Goal: Information Seeking & Learning: Learn about a topic

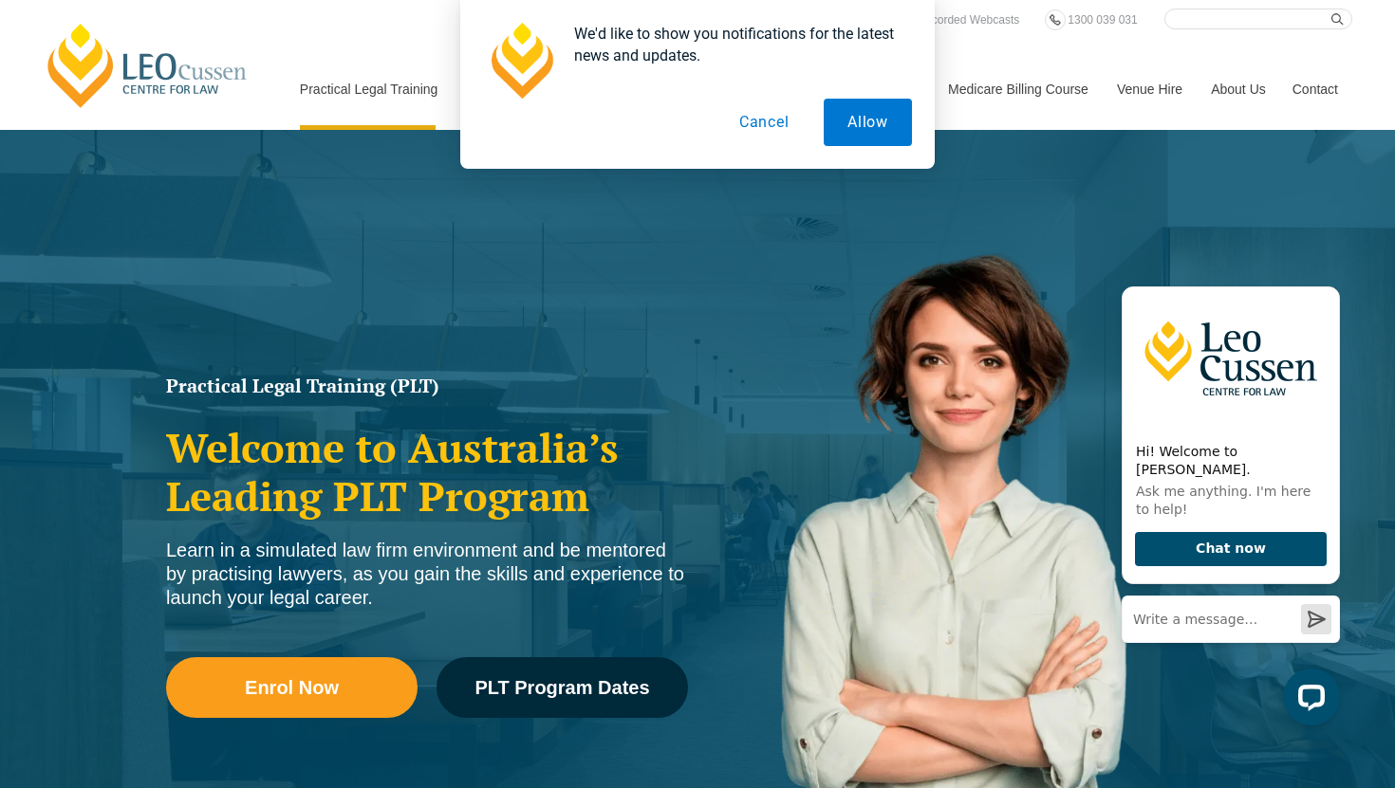
click at [786, 129] on button "Cancel" at bounding box center [764, 122] width 98 height 47
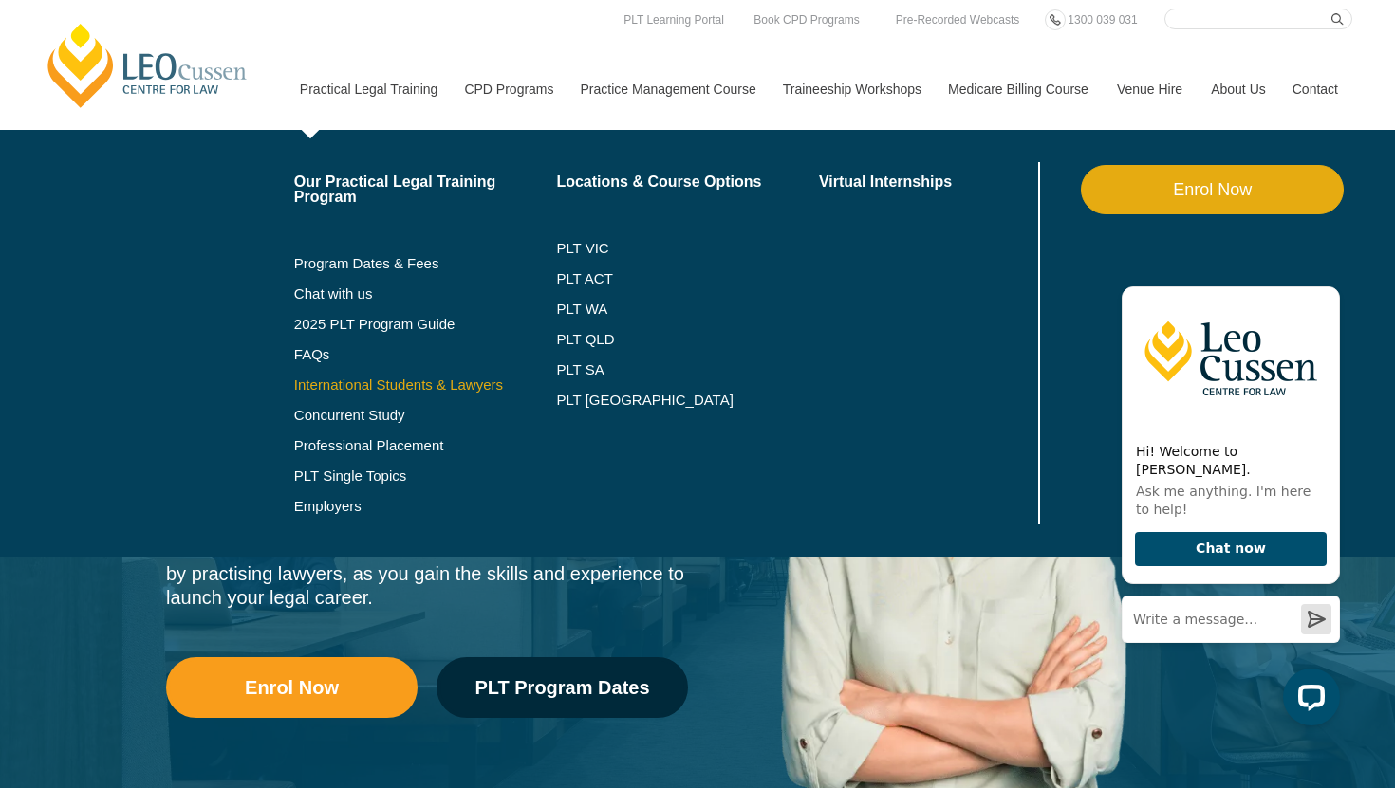
click at [360, 388] on link "International Students & Lawyers" at bounding box center [425, 385] width 263 height 15
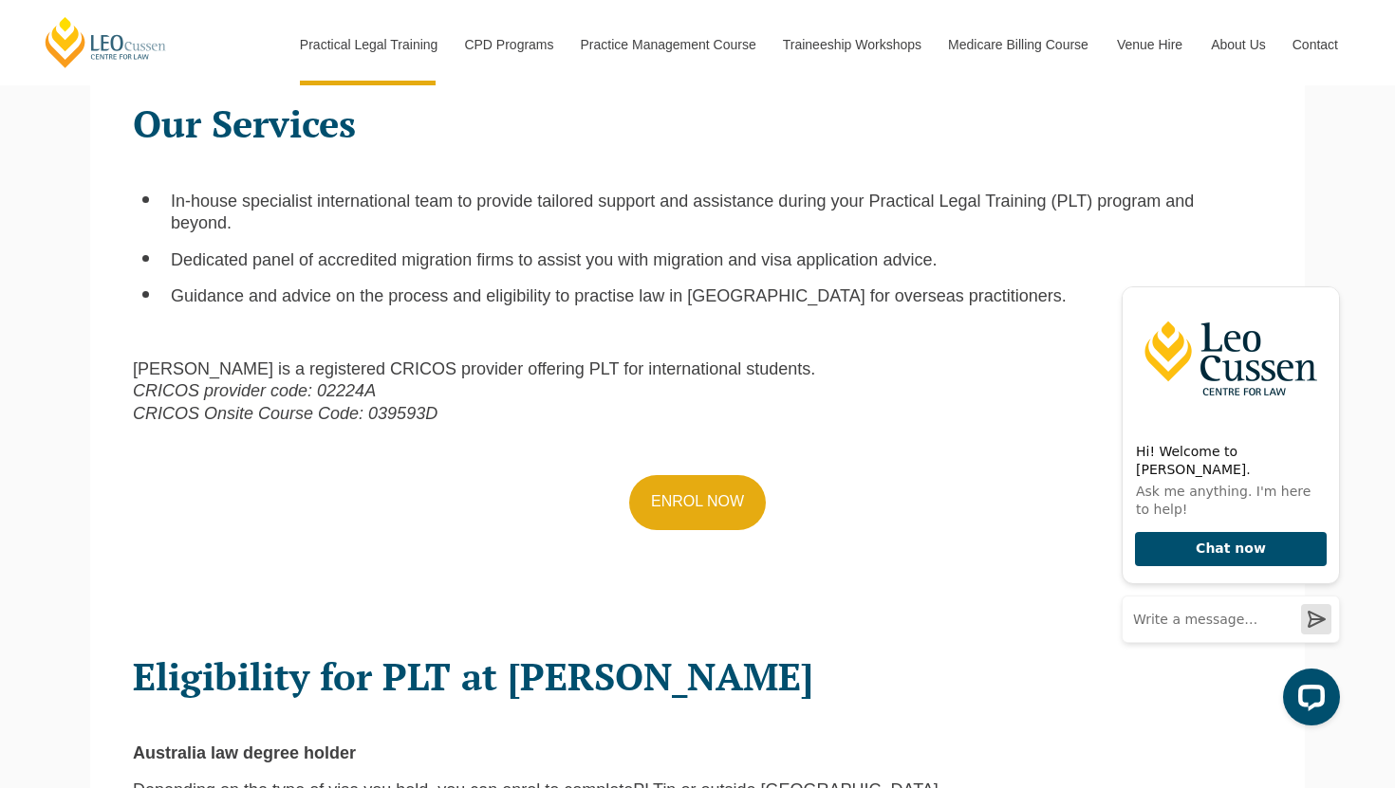
scroll to position [675, 0]
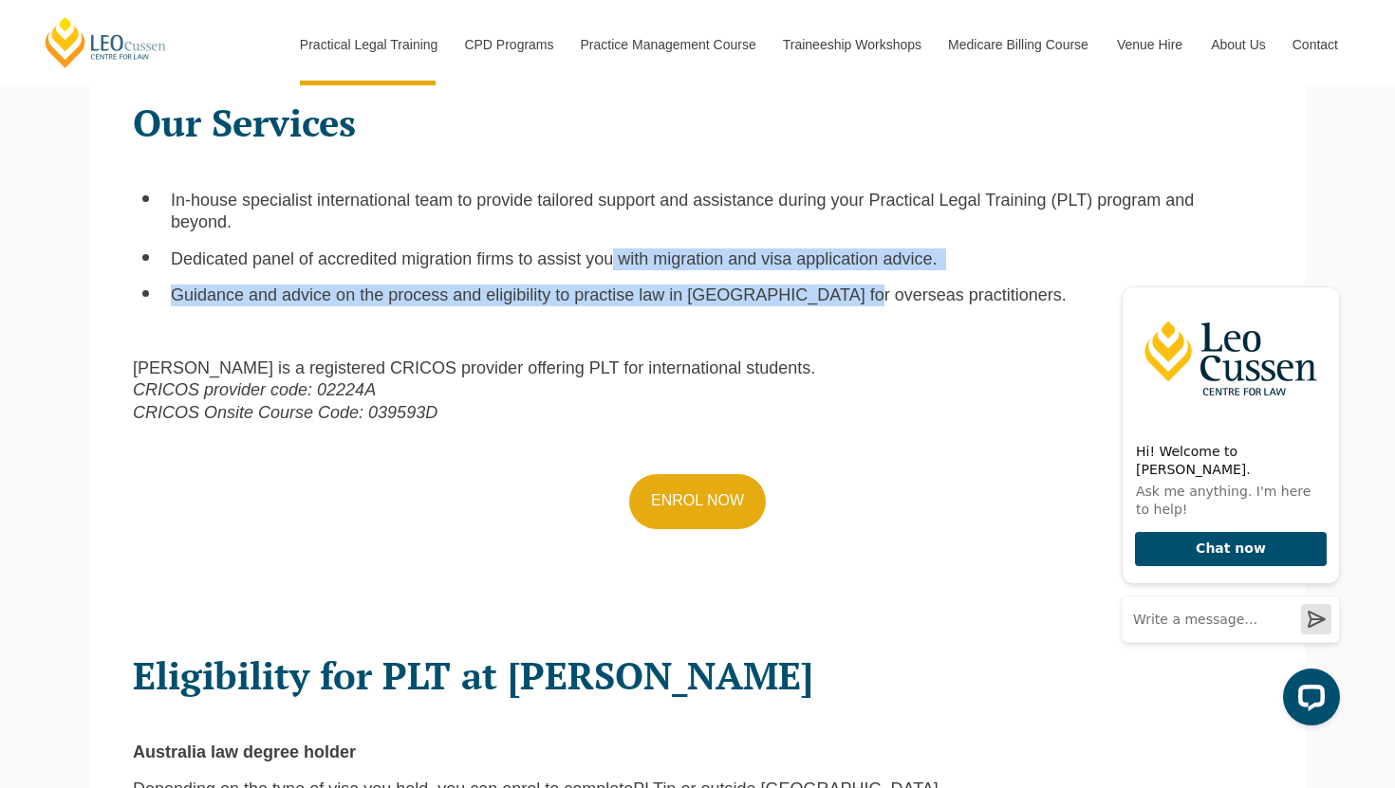
drag, startPoint x: 584, startPoint y: 234, endPoint x: 787, endPoint y: 279, distance: 207.0
click at [787, 279] on ul "In-house specialist international team to provide tailored support and assistan…" at bounding box center [697, 249] width 1129 height 118
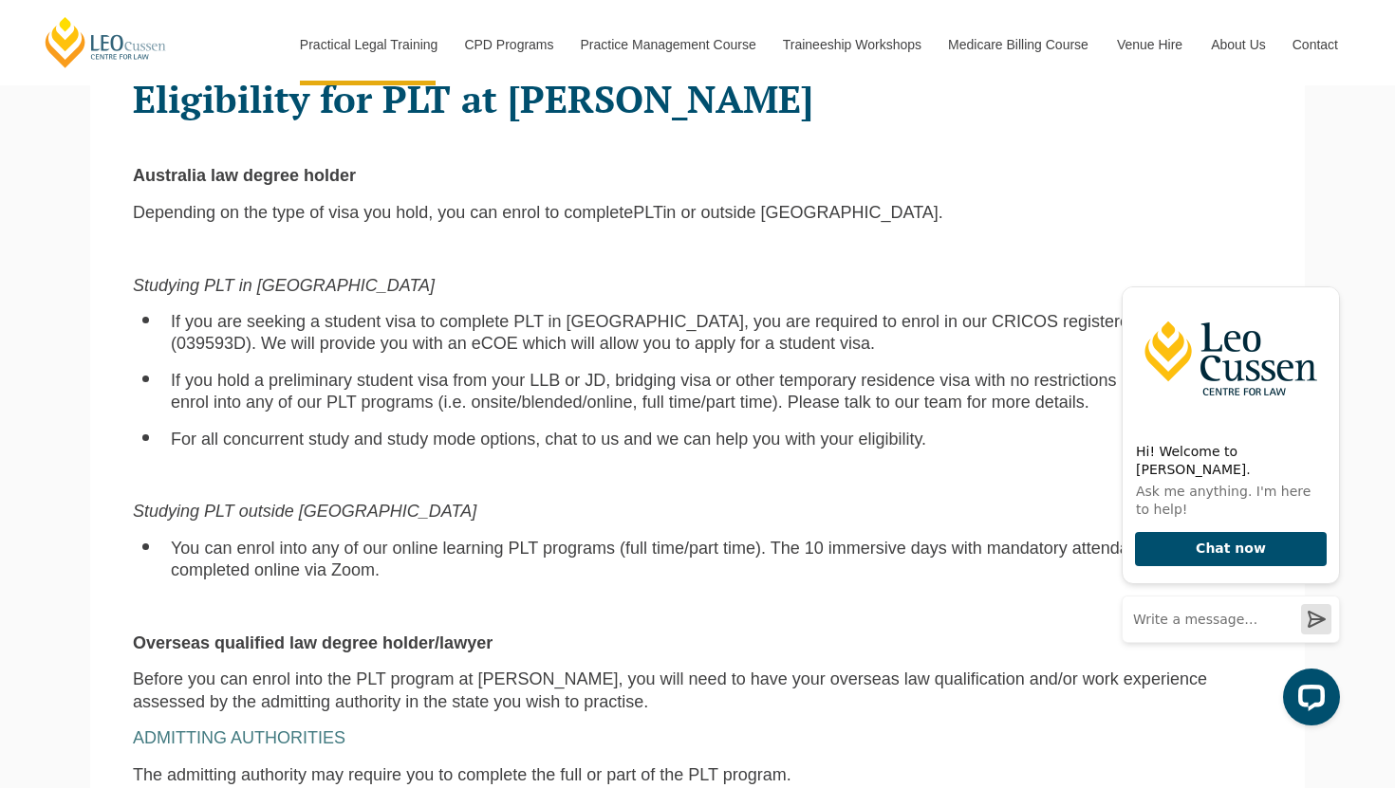
scroll to position [1250, 0]
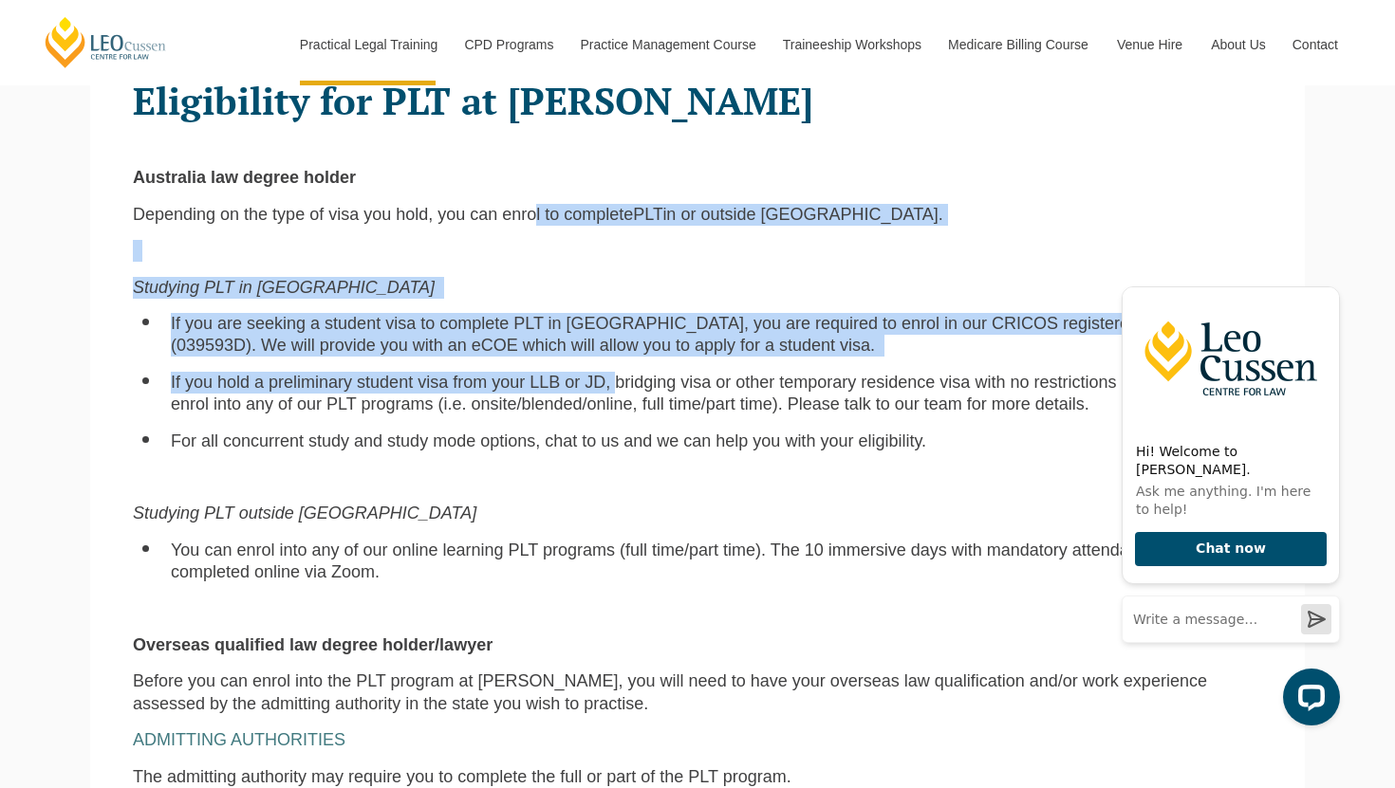
drag, startPoint x: 513, startPoint y: 182, endPoint x: 577, endPoint y: 351, distance: 180.5
click at [580, 352] on div "Eligibility for PLT at Leo Cussen Australia law degree holder Depending on the …" at bounding box center [698, 539] width 1158 height 956
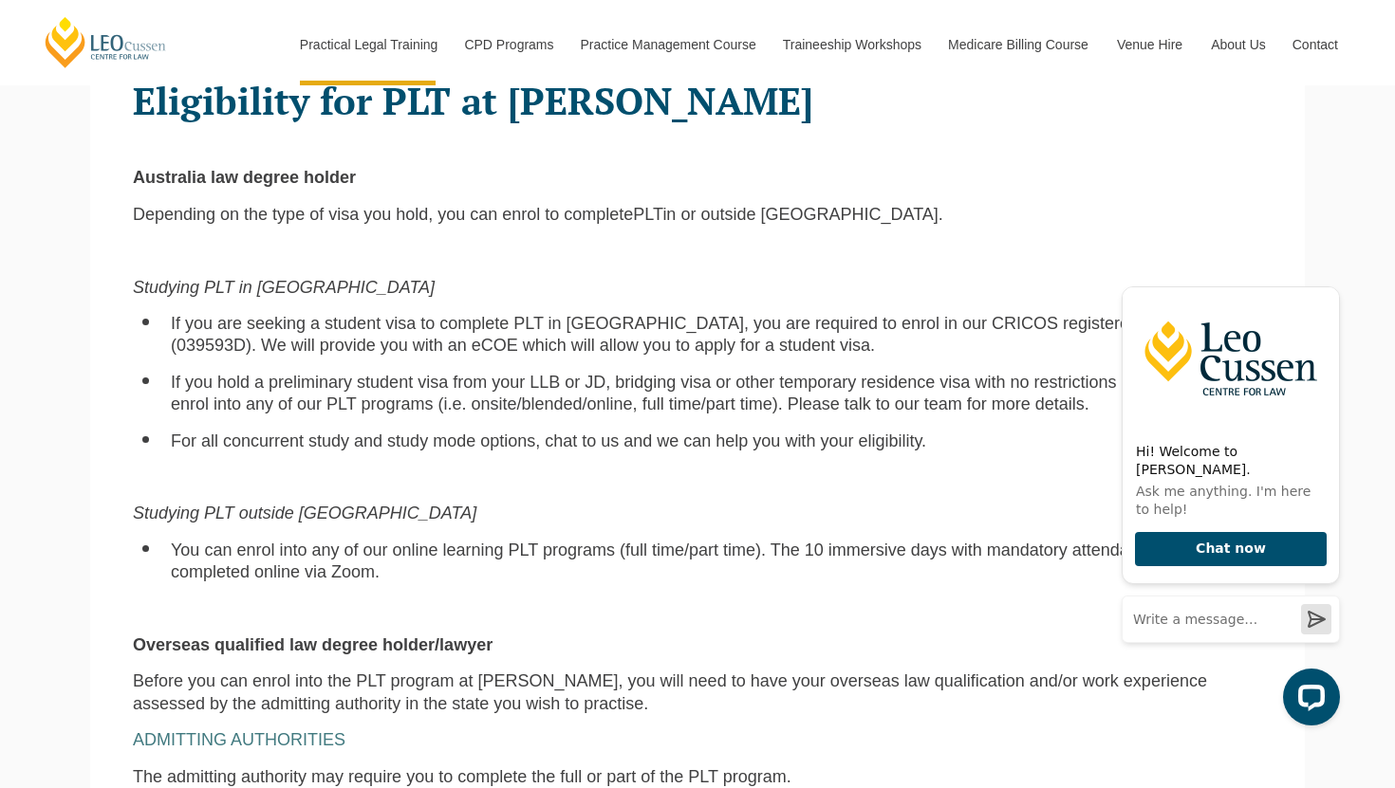
click at [611, 467] on p at bounding box center [697, 478] width 1129 height 22
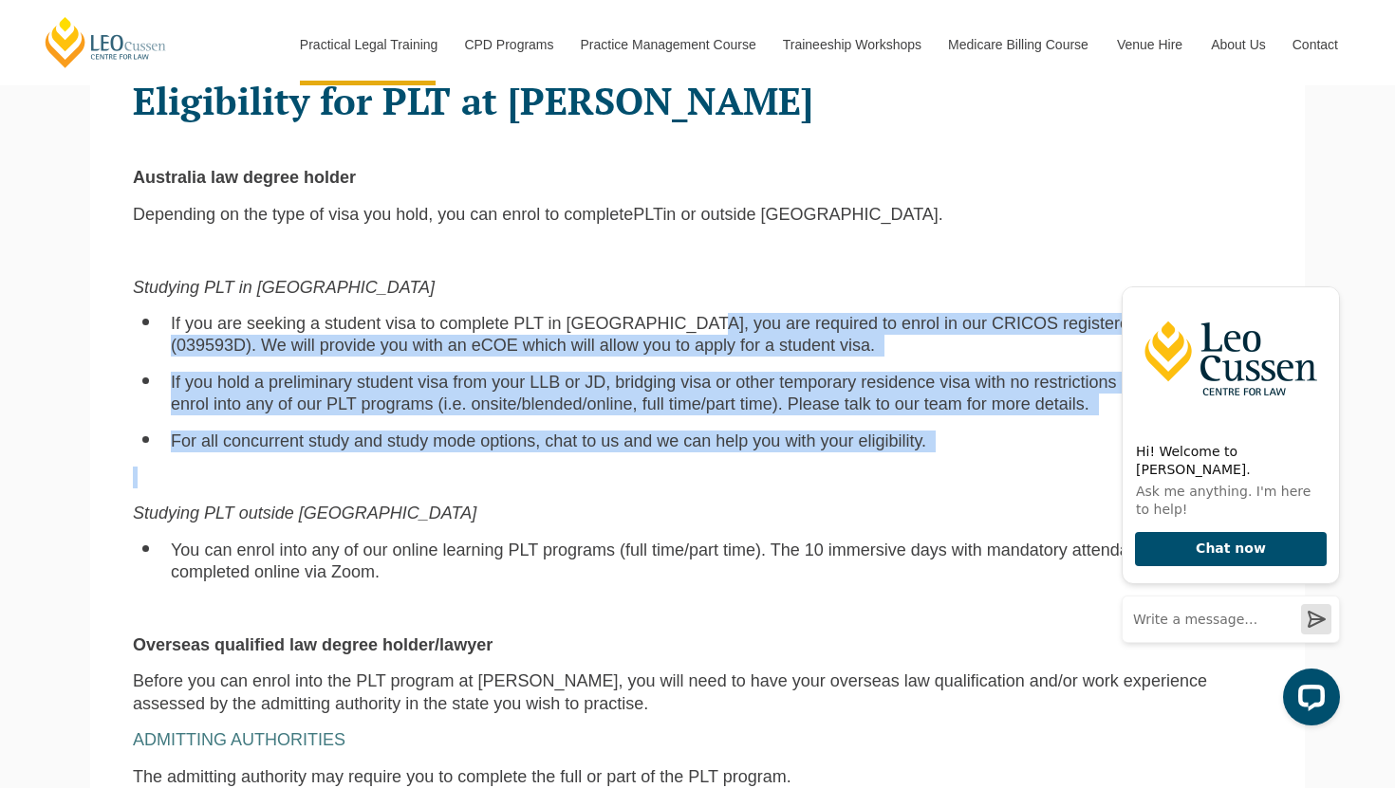
drag, startPoint x: 611, startPoint y: 453, endPoint x: 654, endPoint y: 292, distance: 165.9
click at [654, 292] on div "Eligibility for PLT at Leo Cussen Australia law degree holder Depending on the …" at bounding box center [698, 539] width 1158 height 956
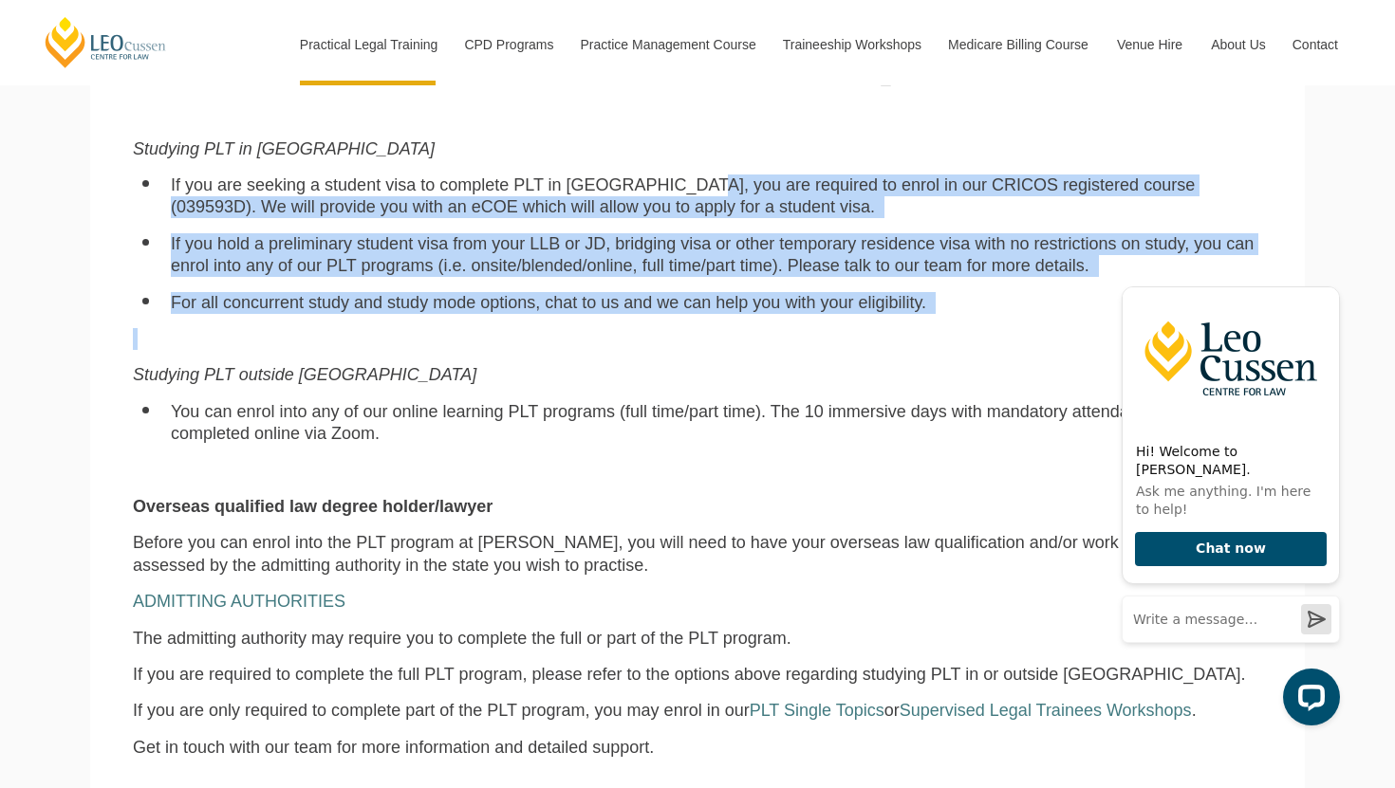
scroll to position [1392, 0]
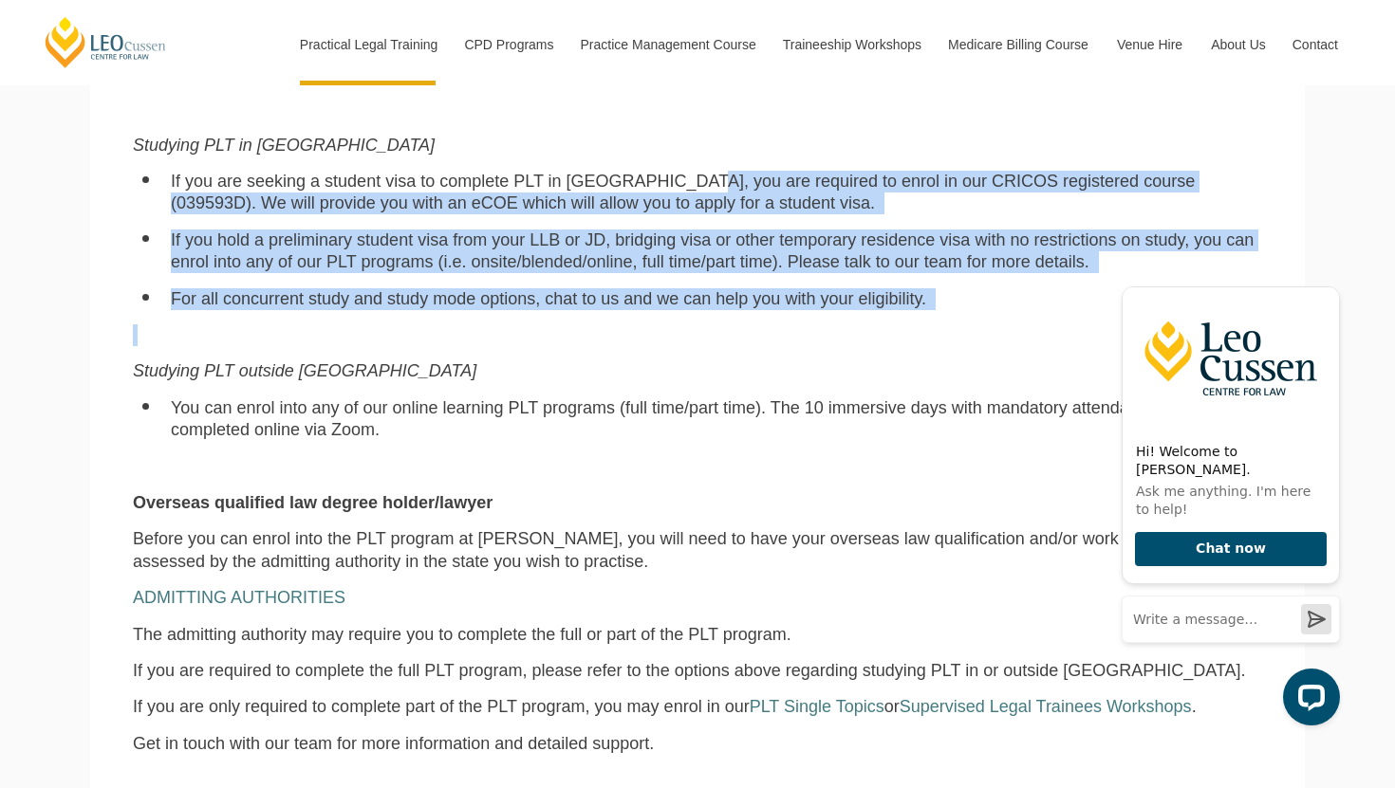
click at [660, 324] on p at bounding box center [697, 335] width 1129 height 22
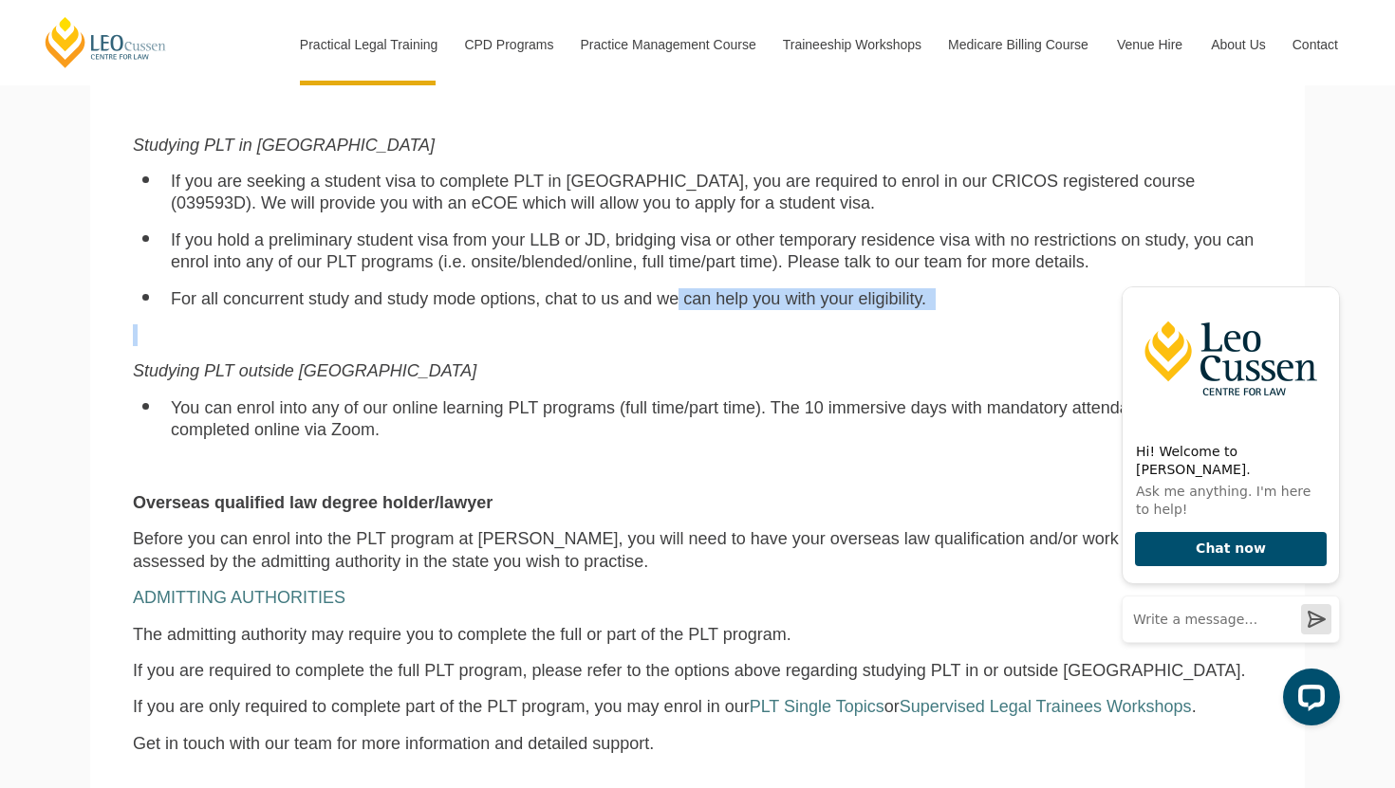
drag, startPoint x: 647, startPoint y: 280, endPoint x: 852, endPoint y: 309, distance: 207.0
click at [852, 309] on div "Eligibility for PLT at Leo Cussen Australia law degree holder Depending on the …" at bounding box center [698, 396] width 1158 height 956
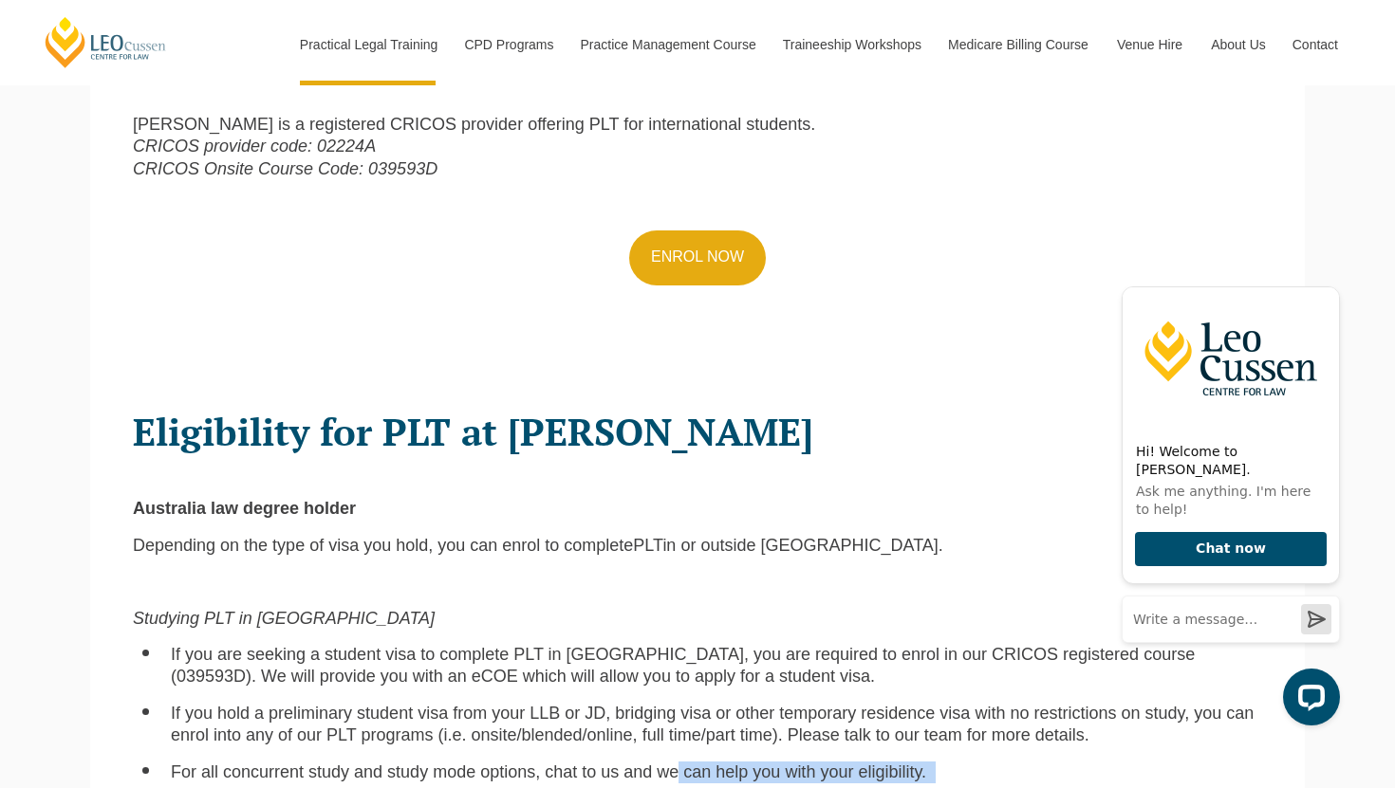
scroll to position [0, 0]
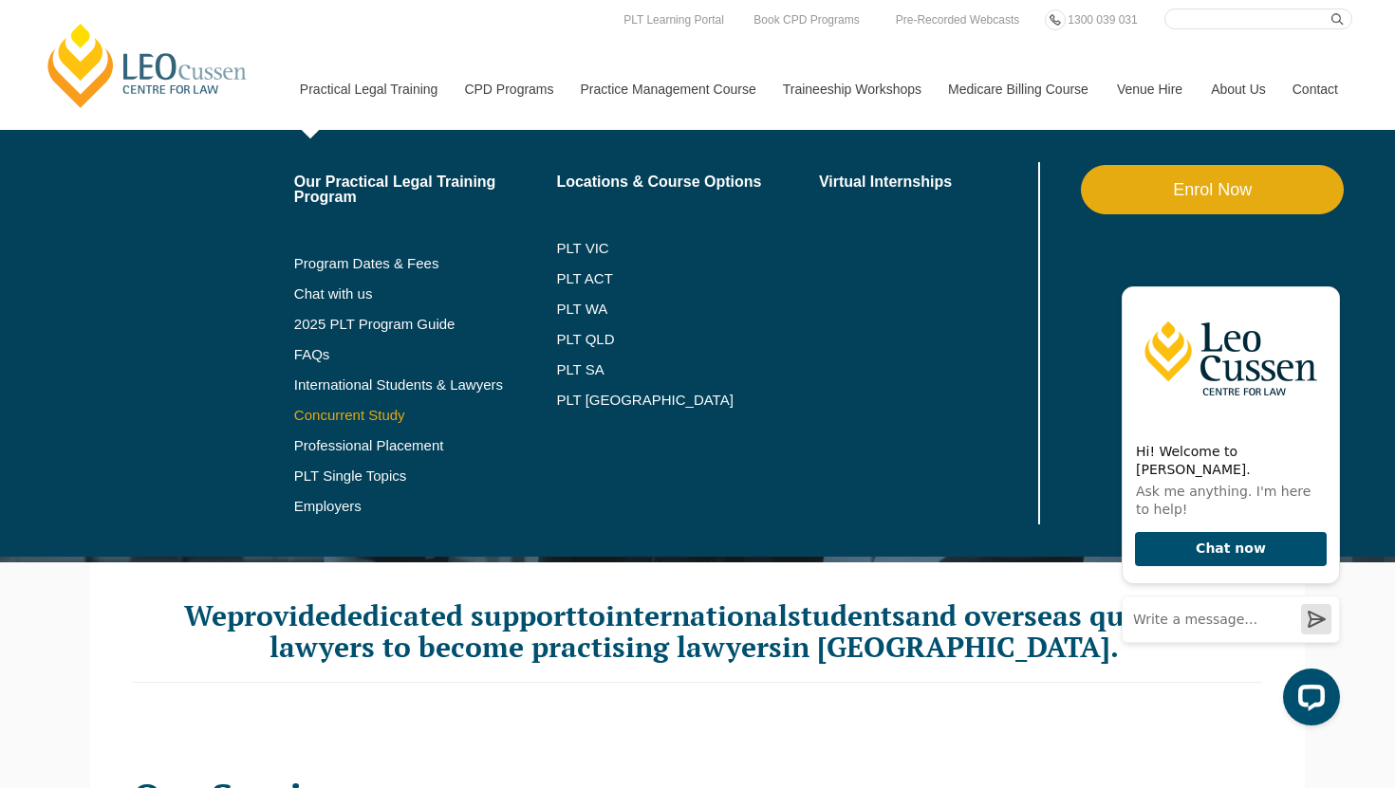
click at [297, 415] on link "Concurrent Study" at bounding box center [425, 415] width 263 height 15
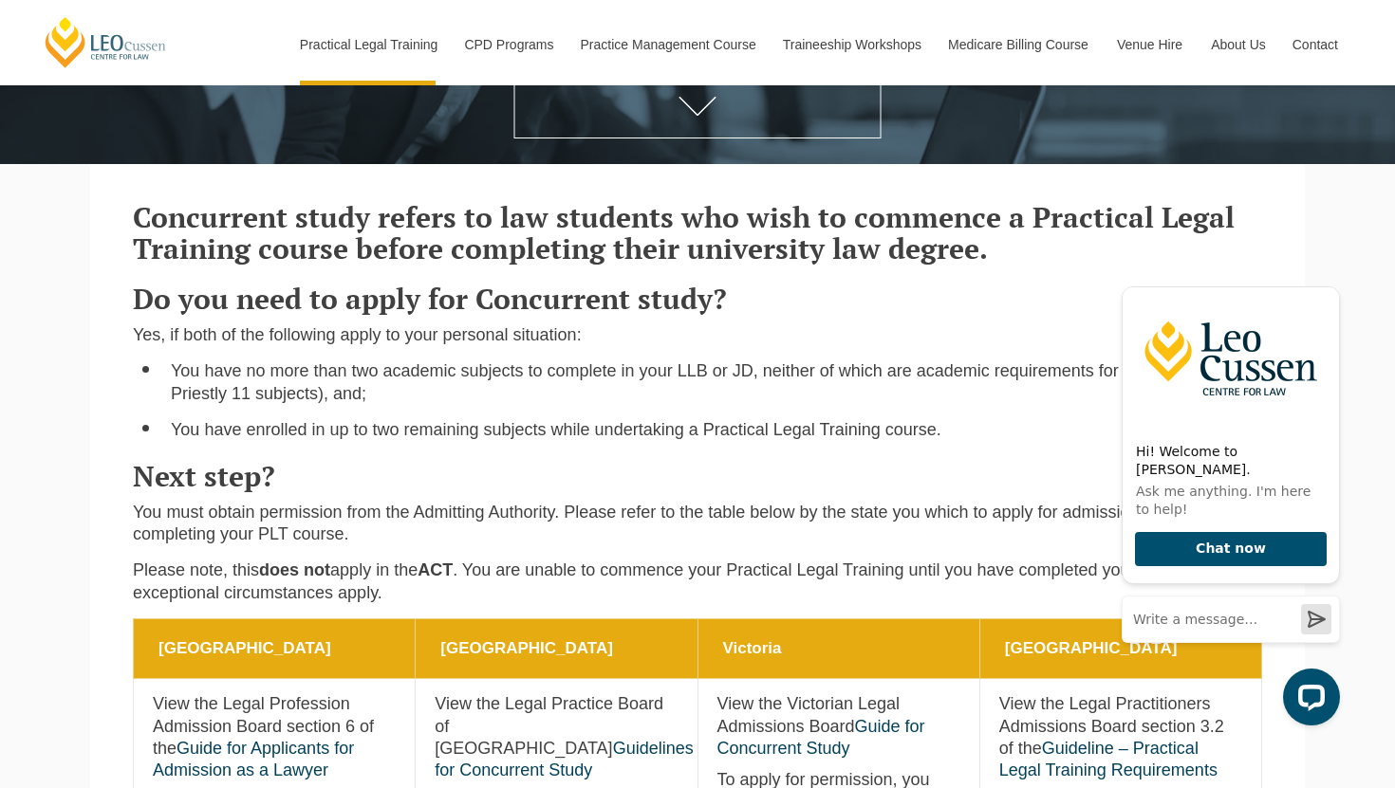
scroll to position [378, 0]
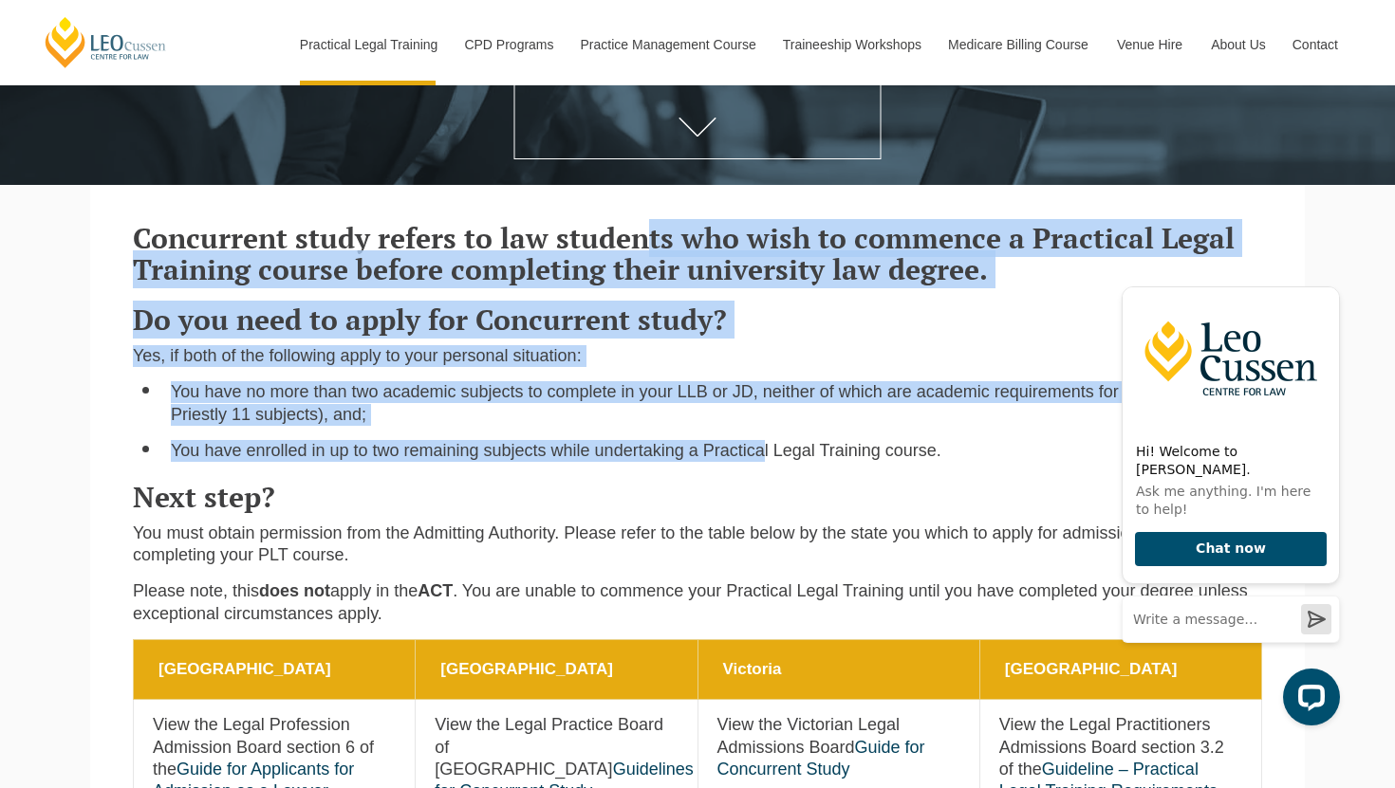
drag, startPoint x: 642, startPoint y: 243, endPoint x: 716, endPoint y: 454, distance: 223.3
click at [716, 454] on div "Concurrent study refers to law students who wish to commence a Practical Legal …" at bounding box center [698, 422] width 1158 height 436
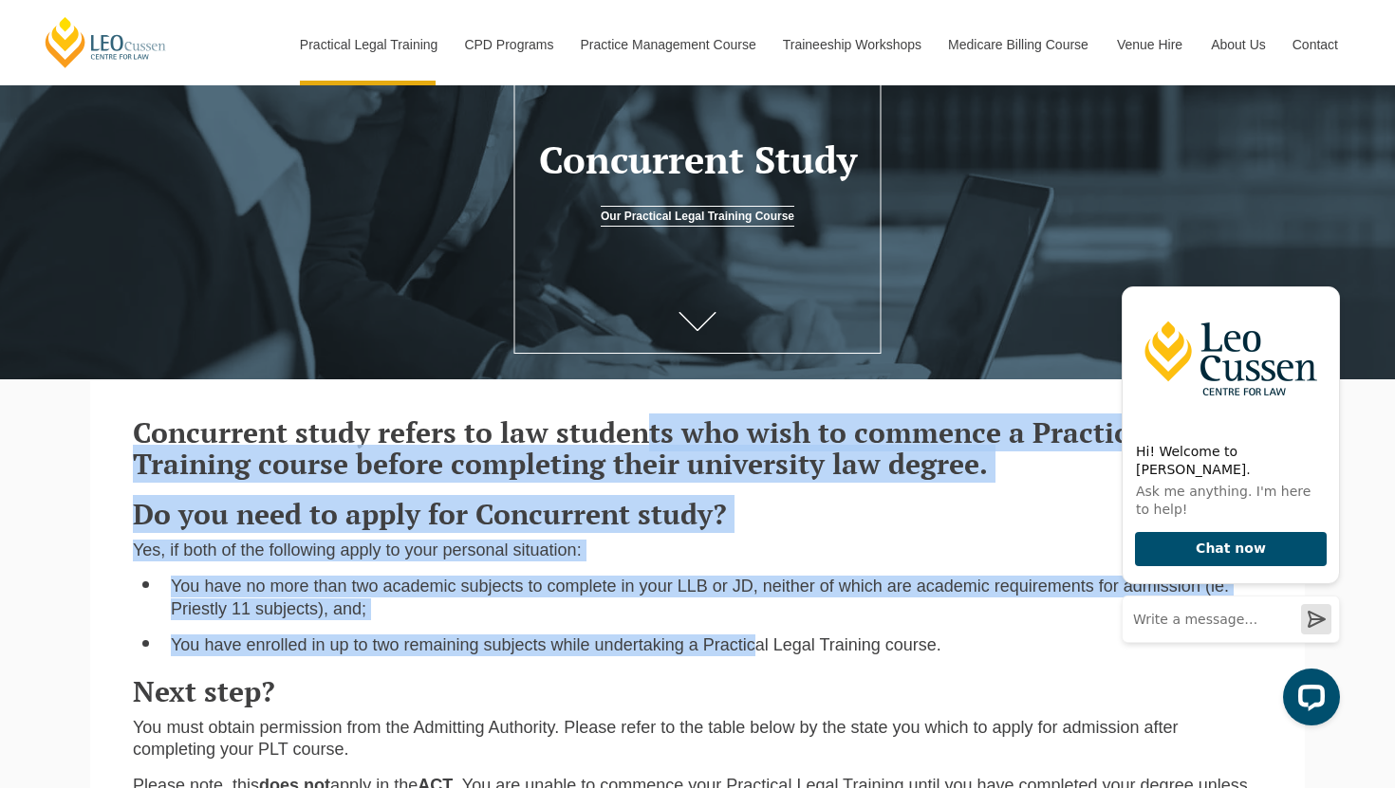
scroll to position [8, 0]
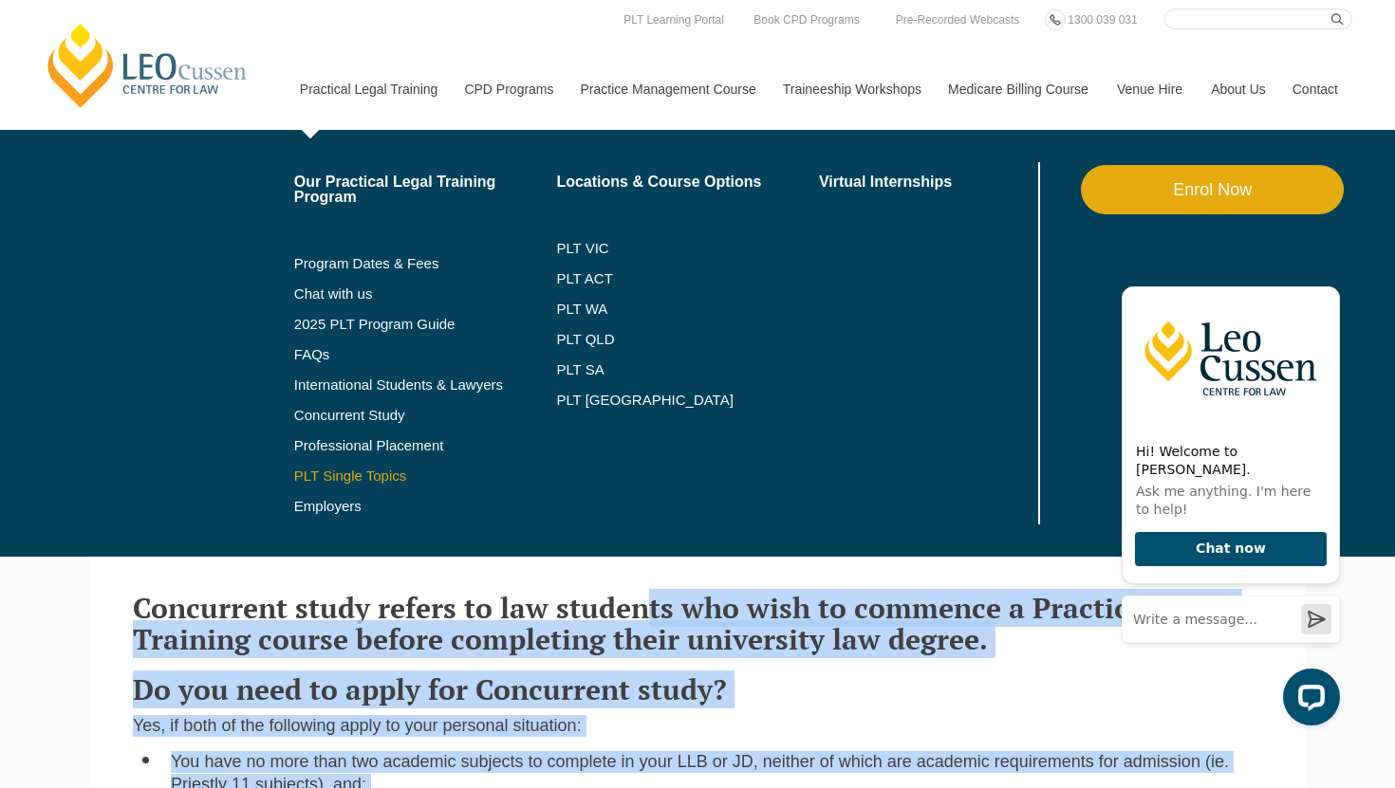
click at [311, 476] on link "PLT Single Topics" at bounding box center [425, 476] width 263 height 15
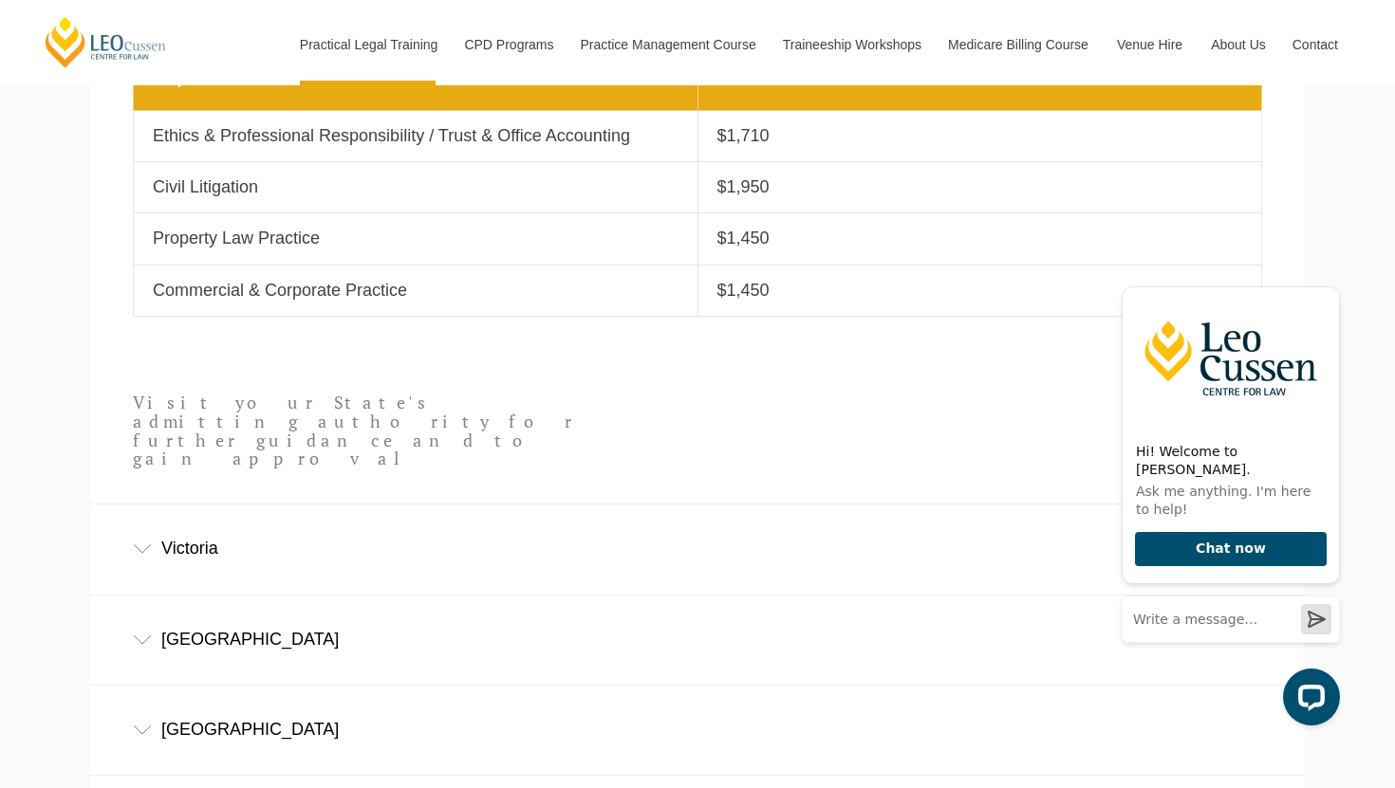
scroll to position [953, 0]
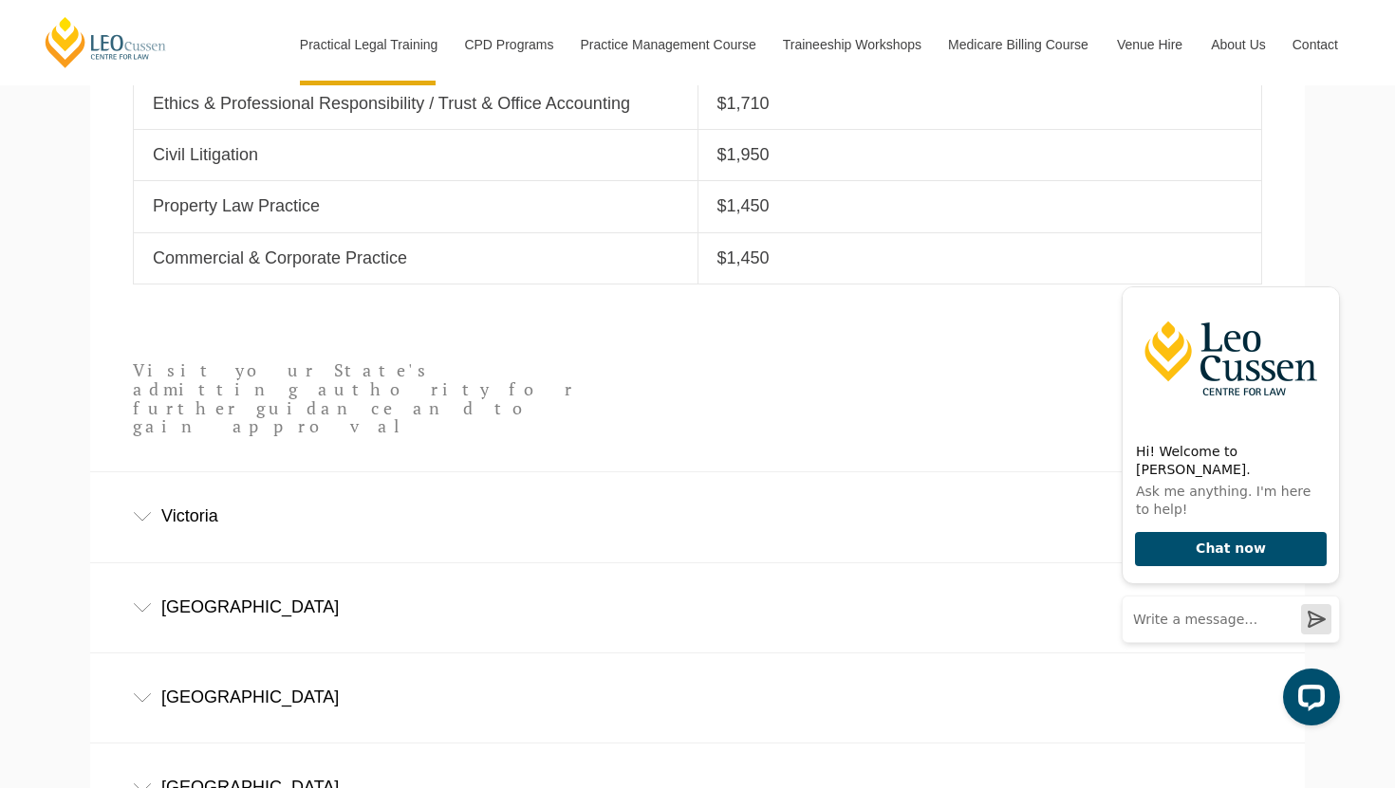
click at [181, 478] on div "Victoria" at bounding box center [697, 517] width 1215 height 88
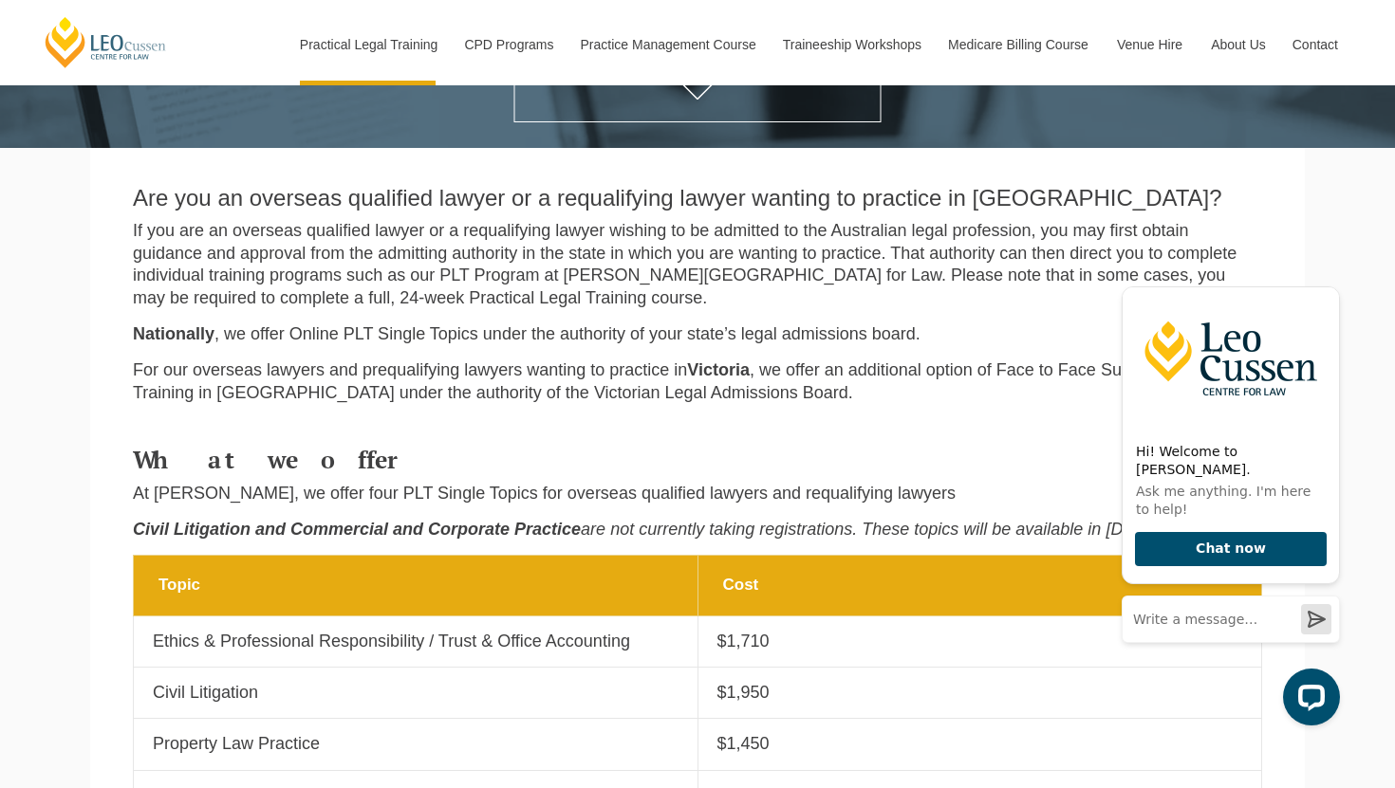
scroll to position [0, 0]
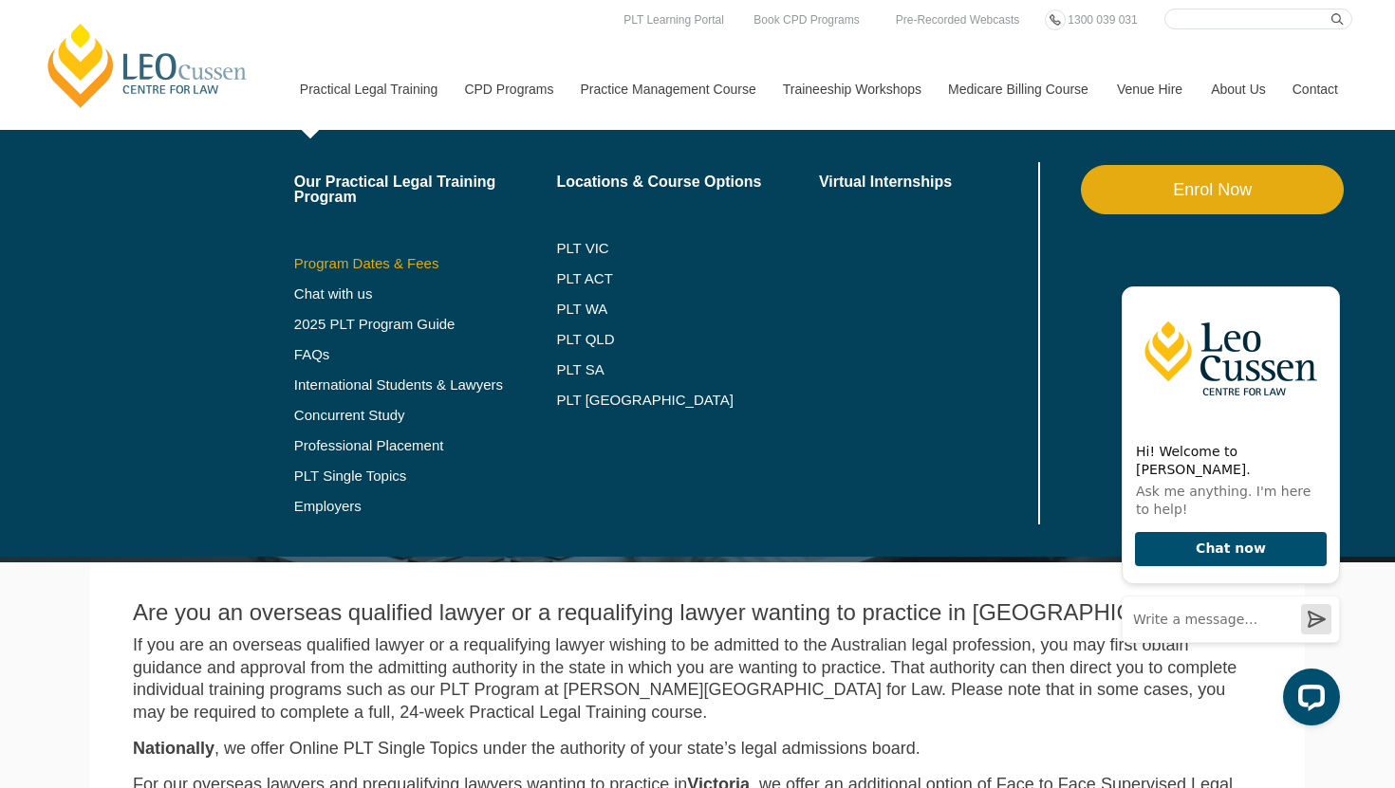
click at [347, 269] on link "Program Dates & Fees" at bounding box center [425, 263] width 263 height 15
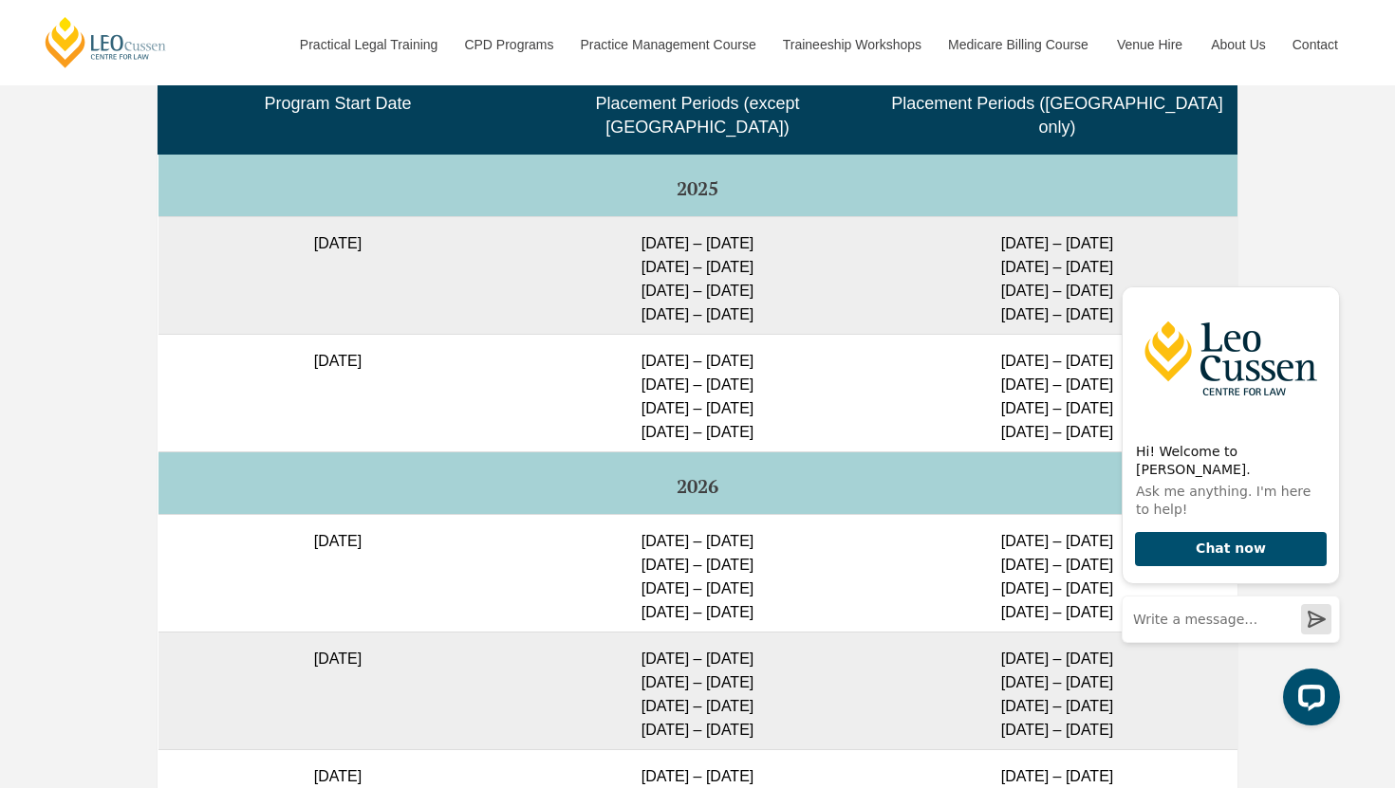
scroll to position [4906, 0]
